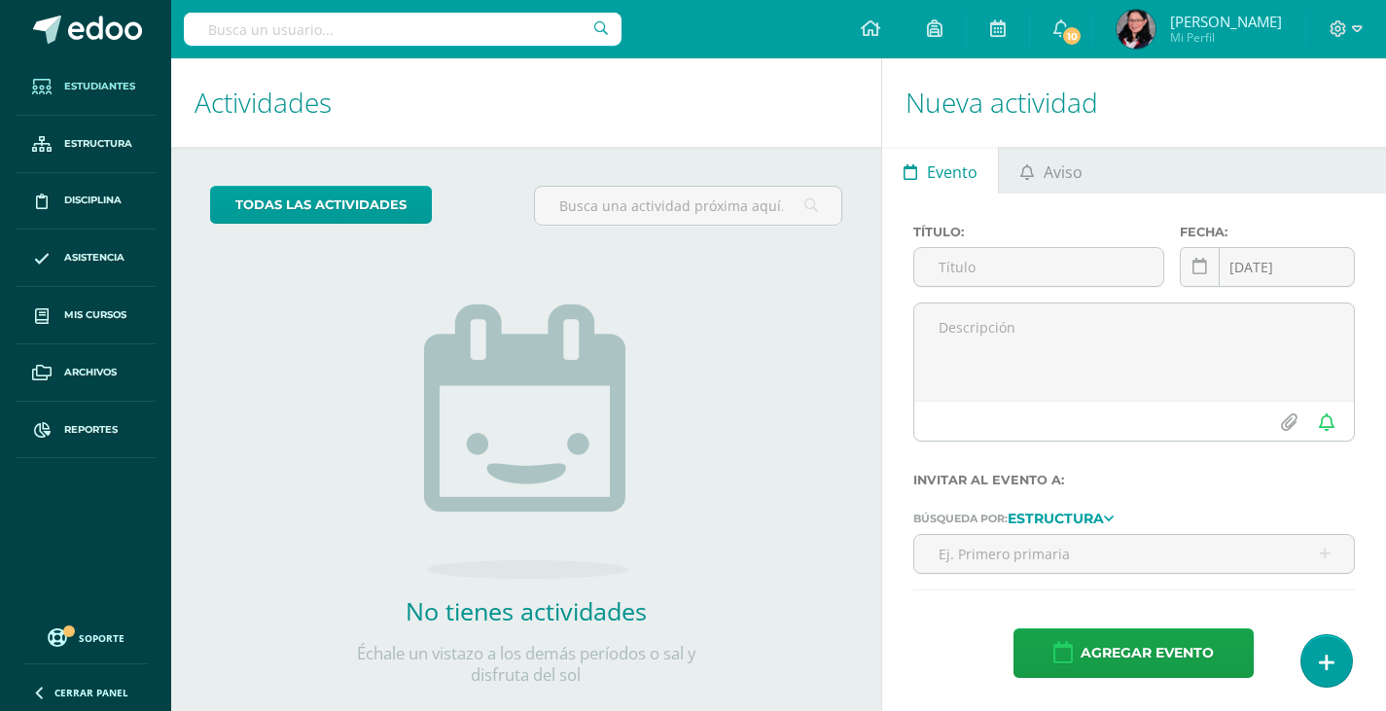
click at [110, 80] on span "Estudiantes" at bounding box center [99, 87] width 71 height 16
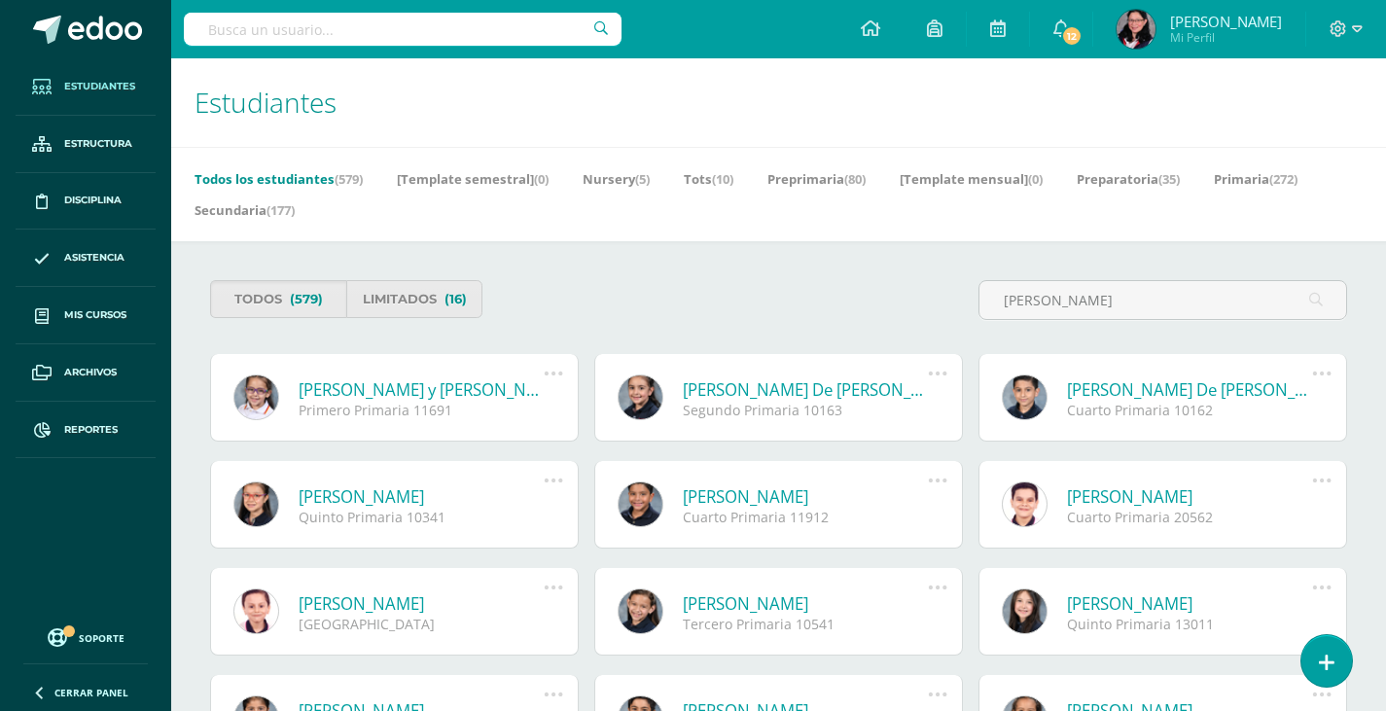
type input "[PERSON_NAME]"
click at [379, 392] on link "[PERSON_NAME] y [PERSON_NAME]" at bounding box center [421, 389] width 245 height 22
